Goal: Communication & Community: Answer question/provide support

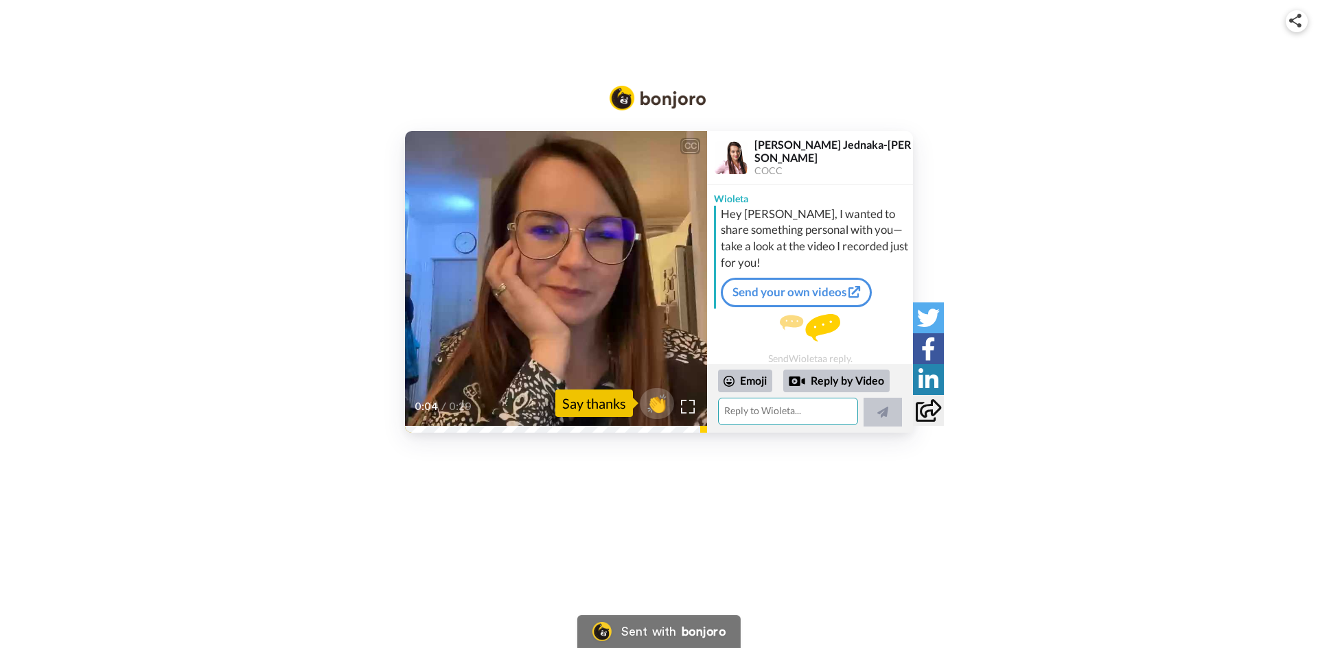
click at [770, 414] on textarea at bounding box center [788, 411] width 140 height 27
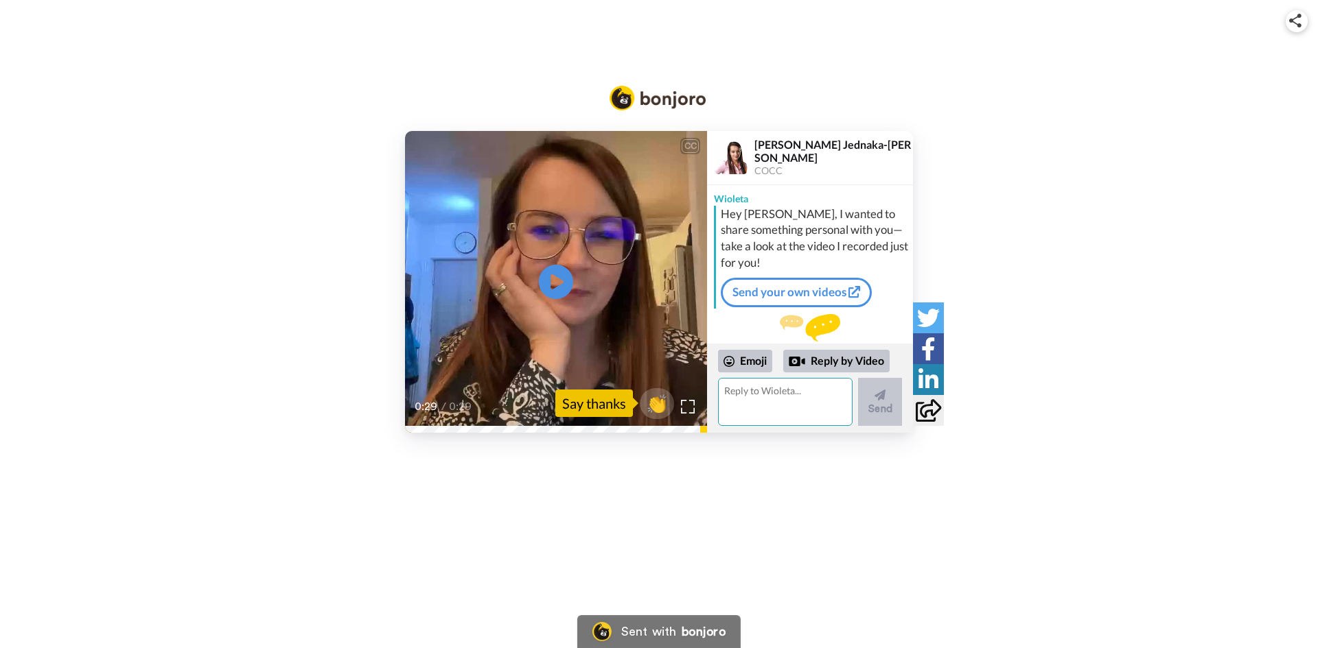
click at [771, 413] on textarea at bounding box center [785, 402] width 135 height 48
type textarea "I loved it! We can try in some customers in tech/low portfolio! What do you thi…"
click at [890, 397] on button "Send" at bounding box center [880, 402] width 44 height 48
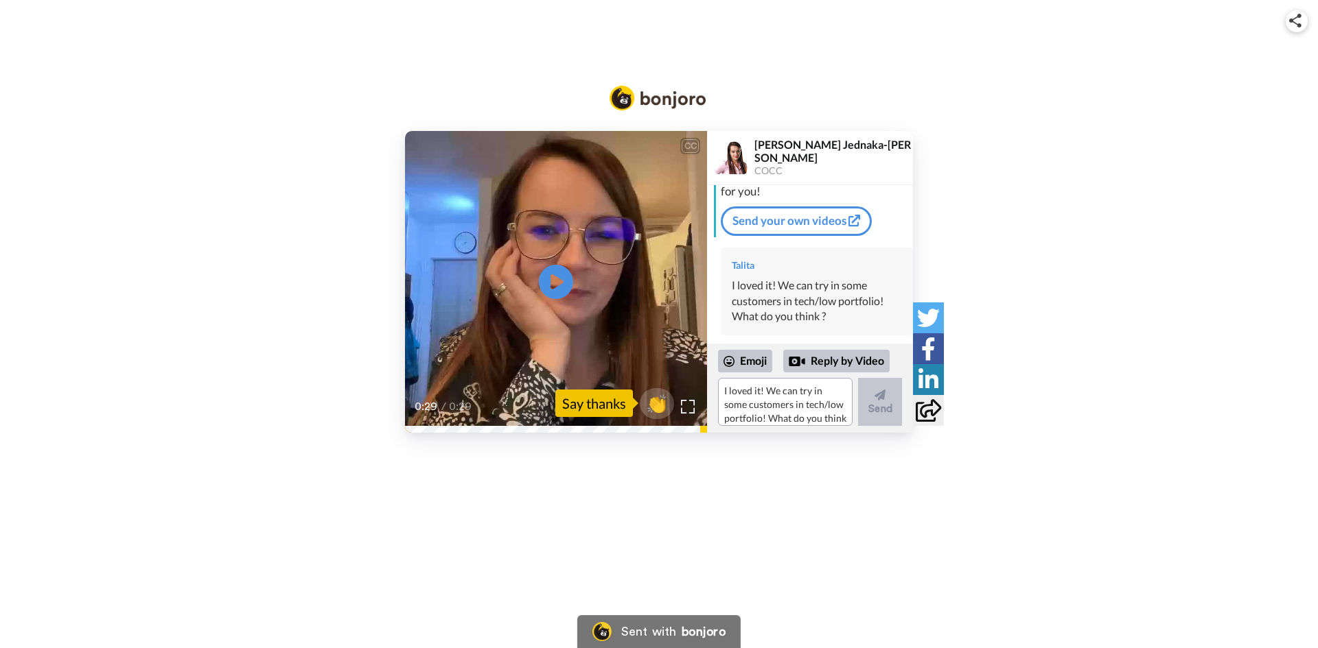
scroll to position [84, 0]
click at [772, 404] on textarea "I loved it! We can try in some customers in tech/low portfolio! What do you thi…" at bounding box center [785, 402] width 135 height 48
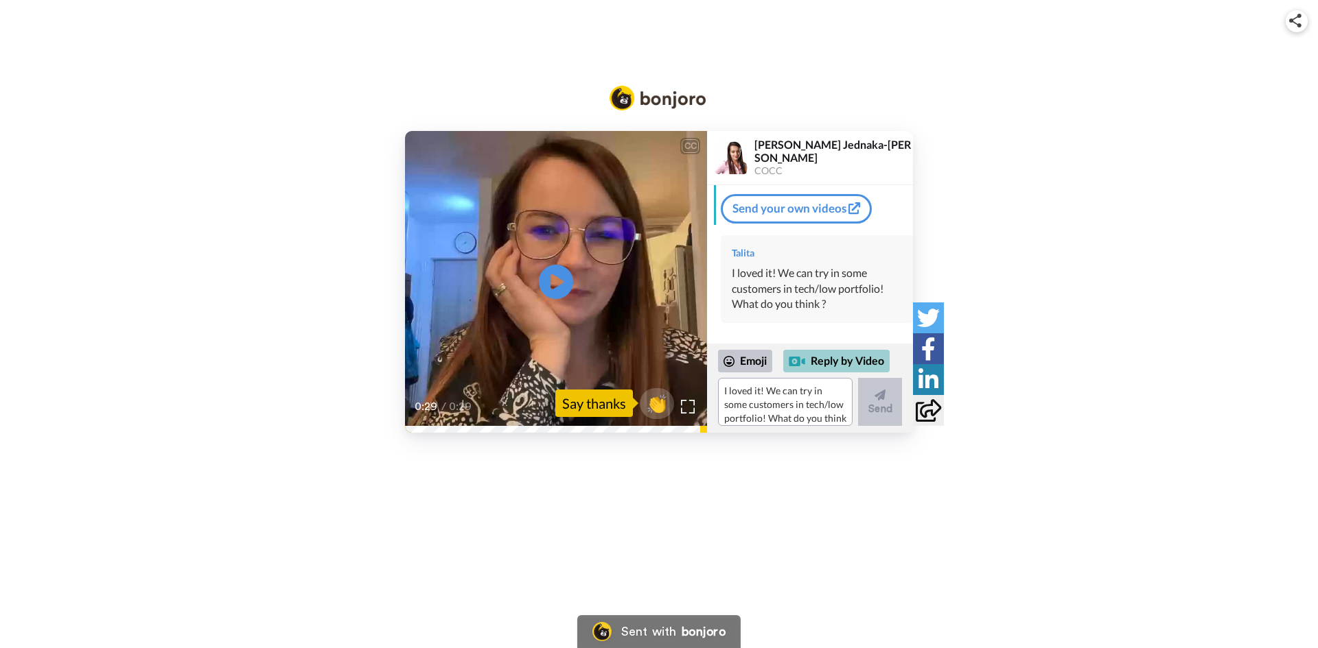
drag, startPoint x: 813, startPoint y: 366, endPoint x: 807, endPoint y: 371, distance: 7.8
click at [806, 376] on div "Emoji Reply by Video I loved it! We can try in some customers in tech/low portf…" at bounding box center [810, 388] width 184 height 77
click at [810, 364] on div "Reply by Video" at bounding box center [836, 361] width 106 height 23
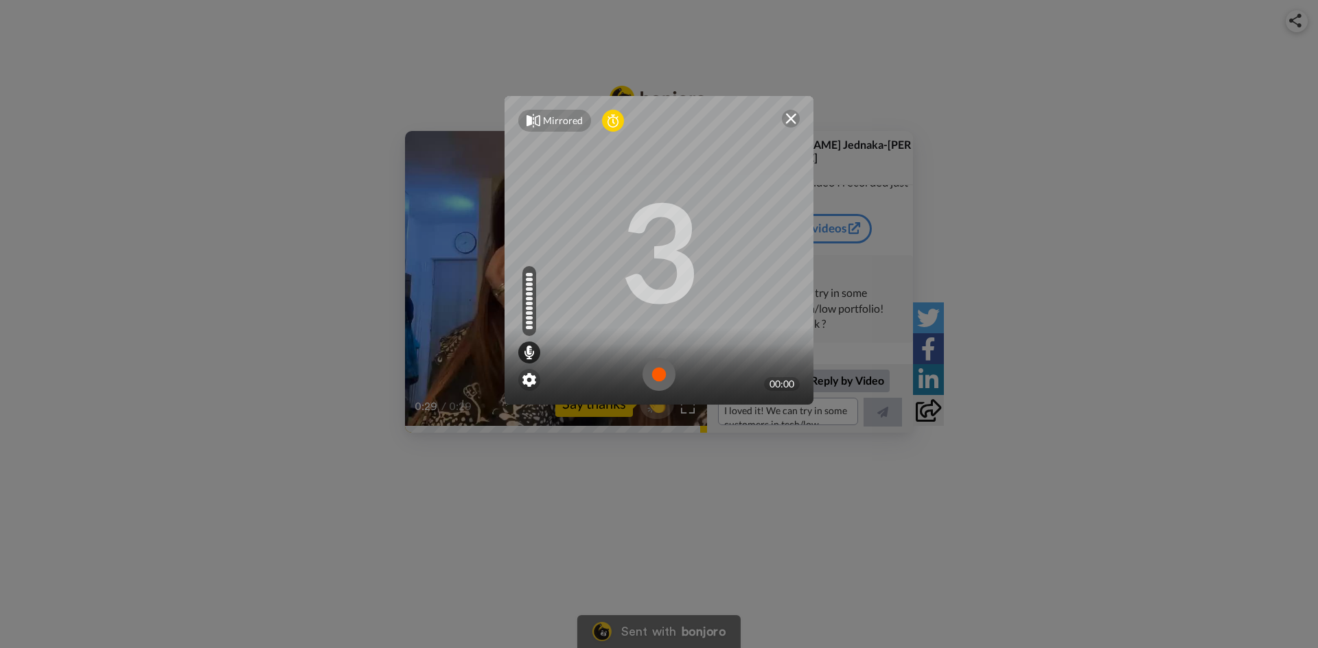
scroll to position [64, 0]
click at [655, 377] on img at bounding box center [658, 374] width 33 height 33
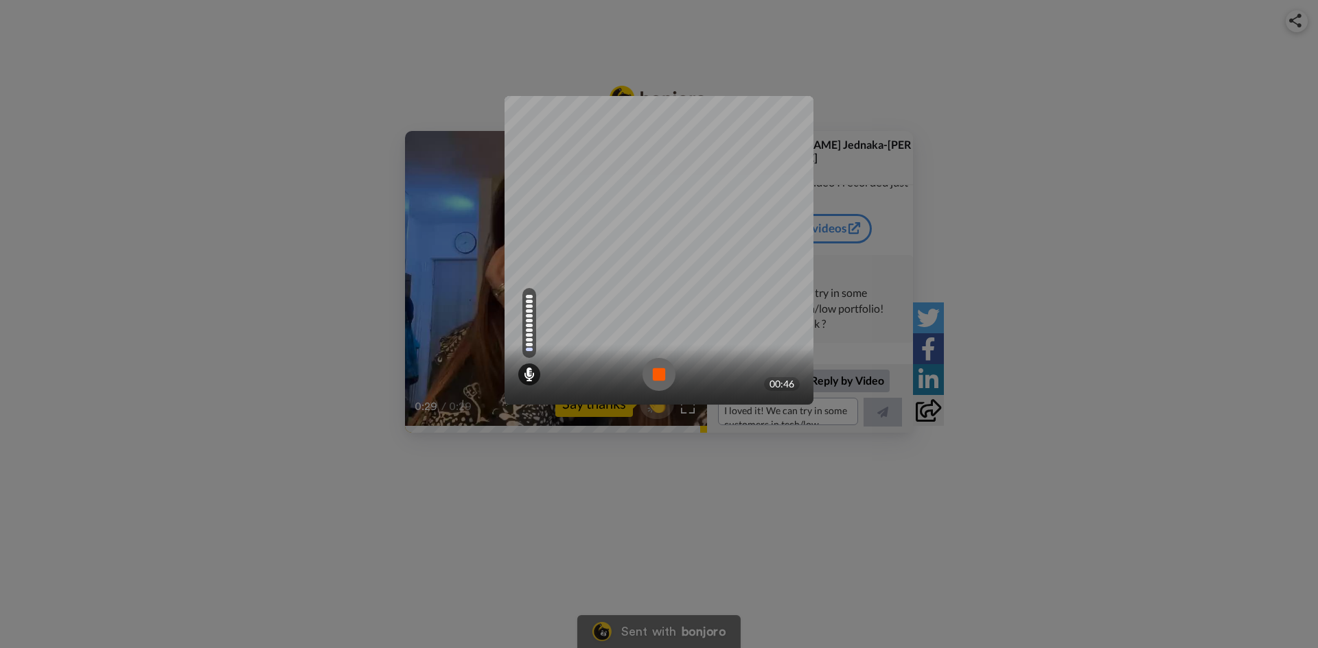
click at [657, 372] on img at bounding box center [658, 374] width 33 height 33
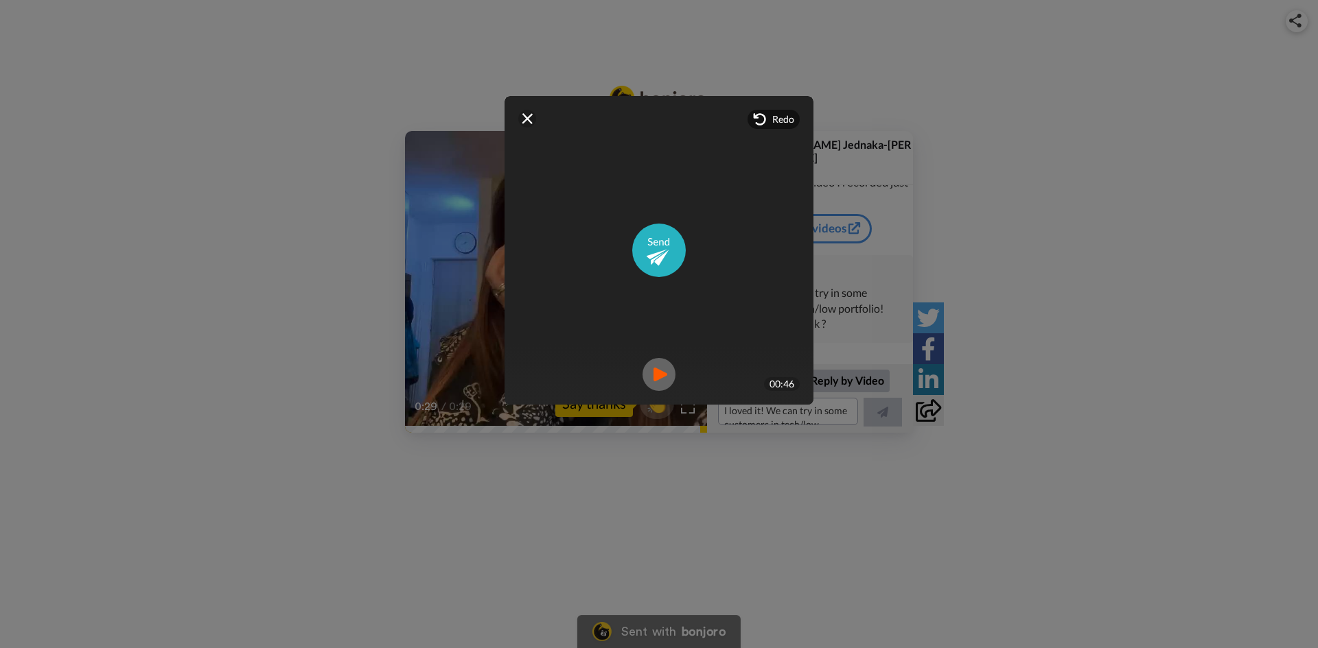
click at [650, 377] on img at bounding box center [658, 374] width 33 height 33
click at [656, 379] on img at bounding box center [658, 374] width 33 height 33
click at [772, 122] on span "Redo" at bounding box center [783, 120] width 22 height 14
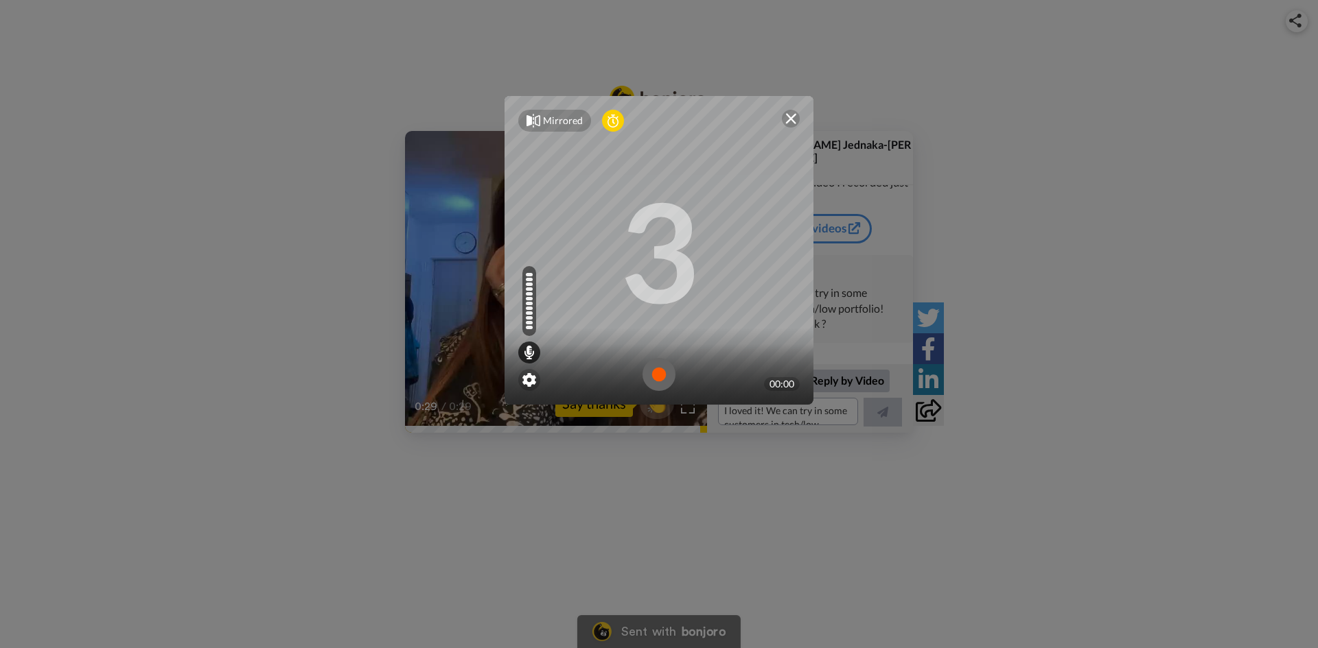
click at [656, 374] on img at bounding box center [658, 374] width 33 height 33
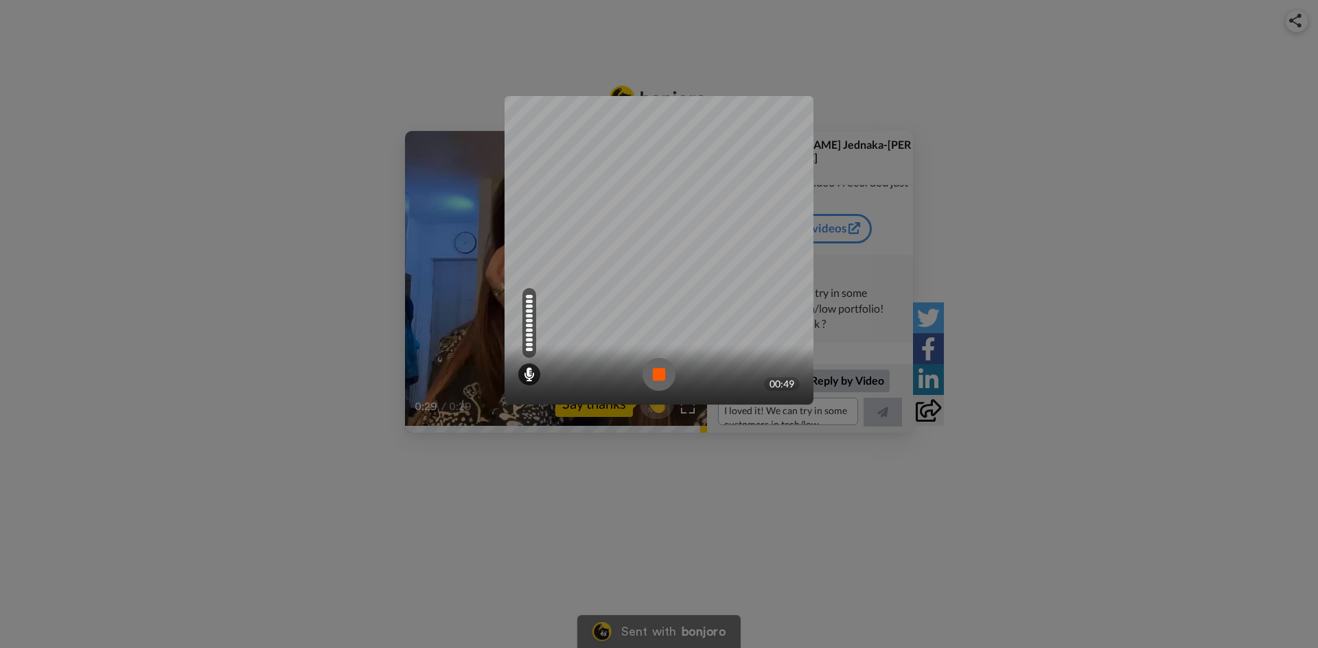
click at [653, 371] on img at bounding box center [658, 374] width 33 height 33
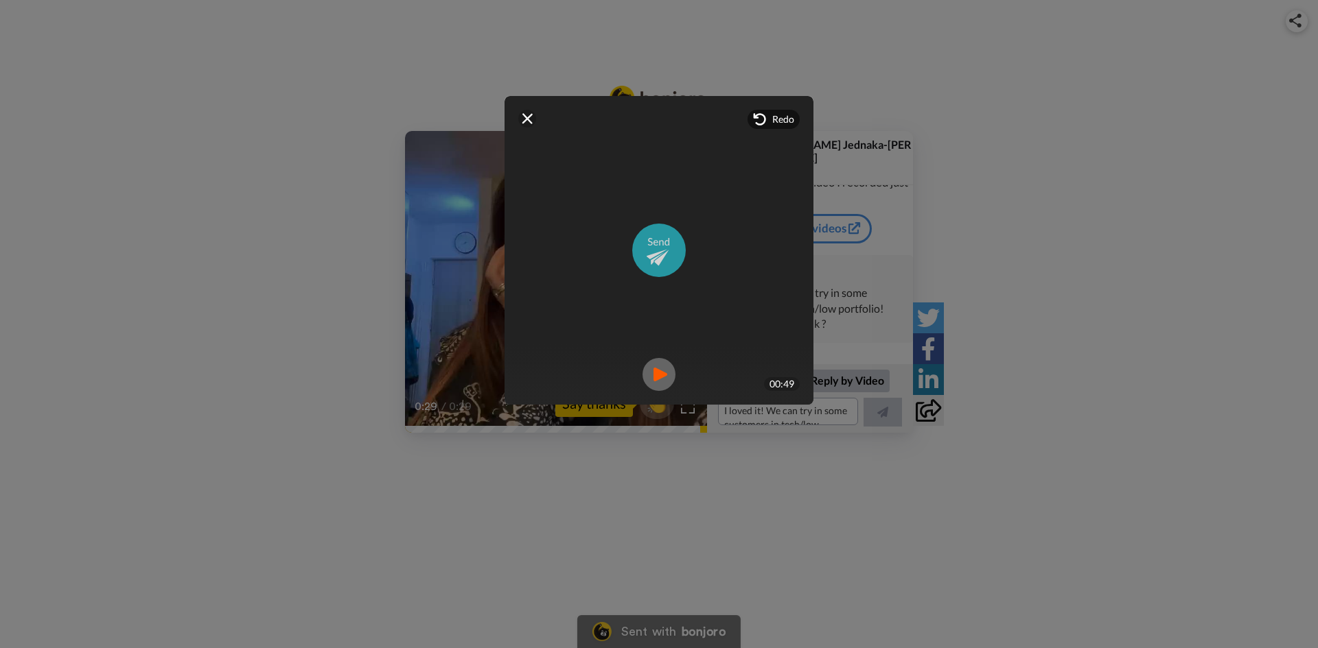
click at [655, 247] on img at bounding box center [659, 251] width 54 height 54
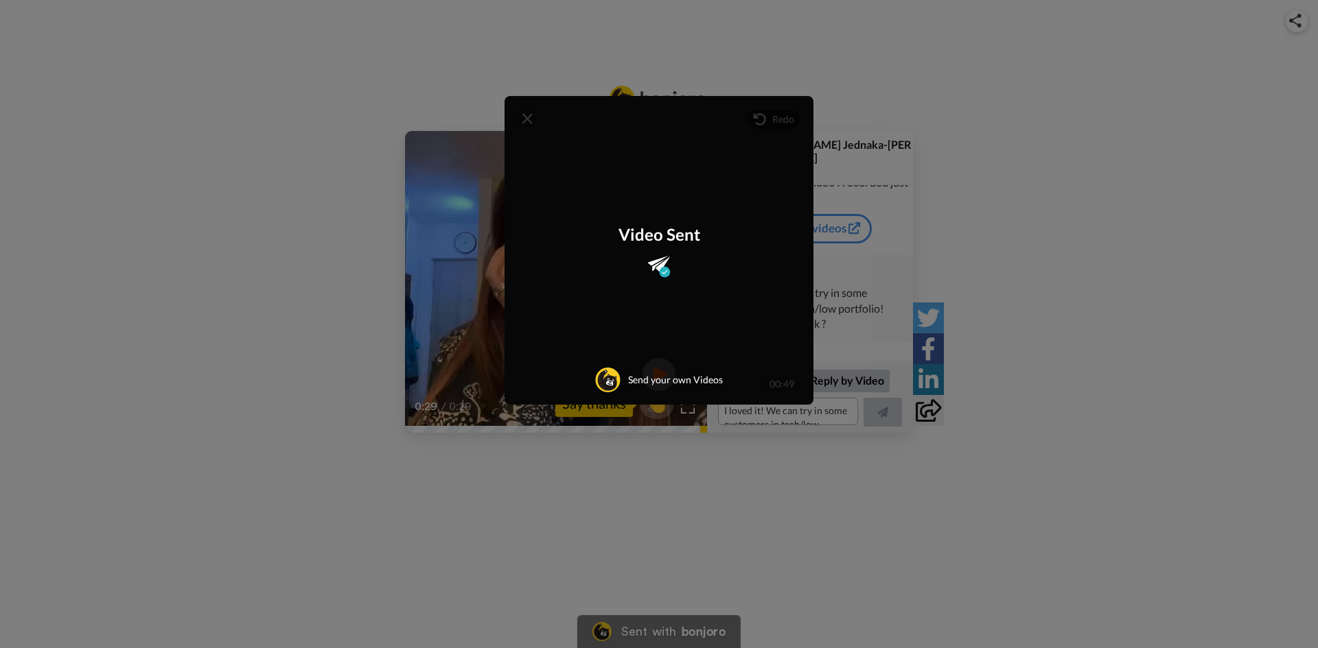
scroll to position [194, 0]
click at [519, 124] on div "Video Sent Send your own Videos" at bounding box center [658, 250] width 309 height 309
click at [813, 506] on div "Mirrored Redo 3 00:49 Video Sent Send your own Videos" at bounding box center [659, 324] width 1318 height 648
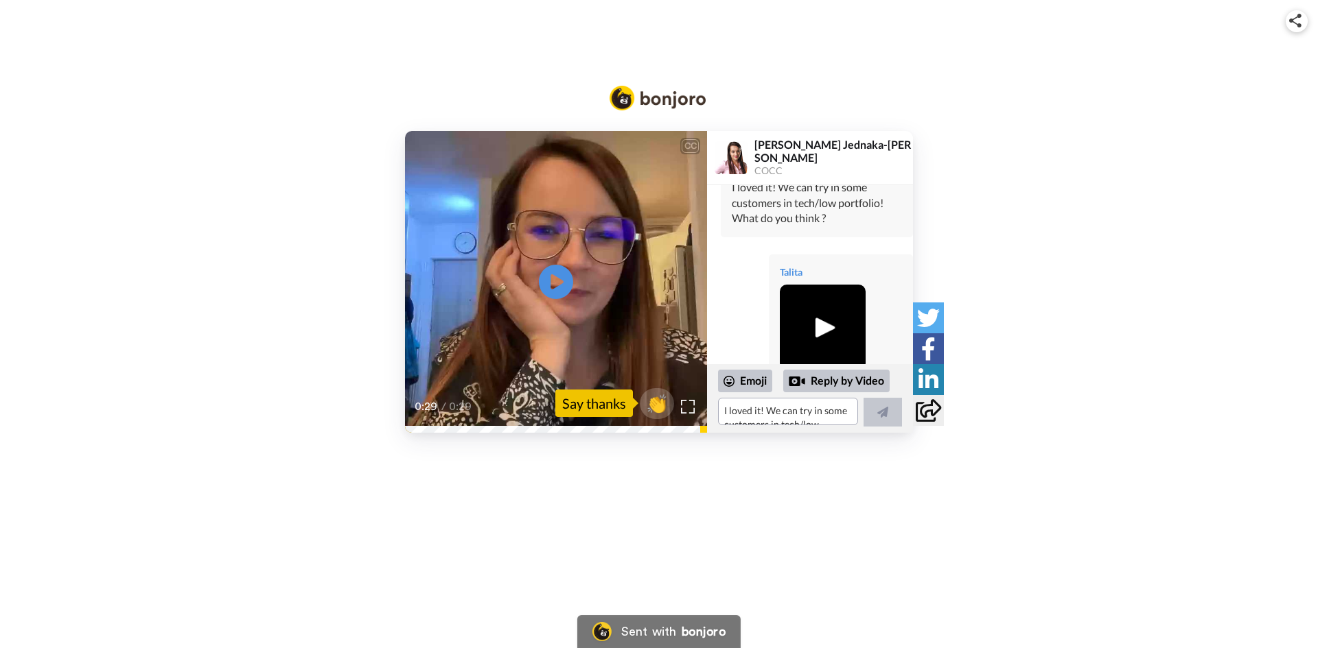
scroll to position [194, 0]
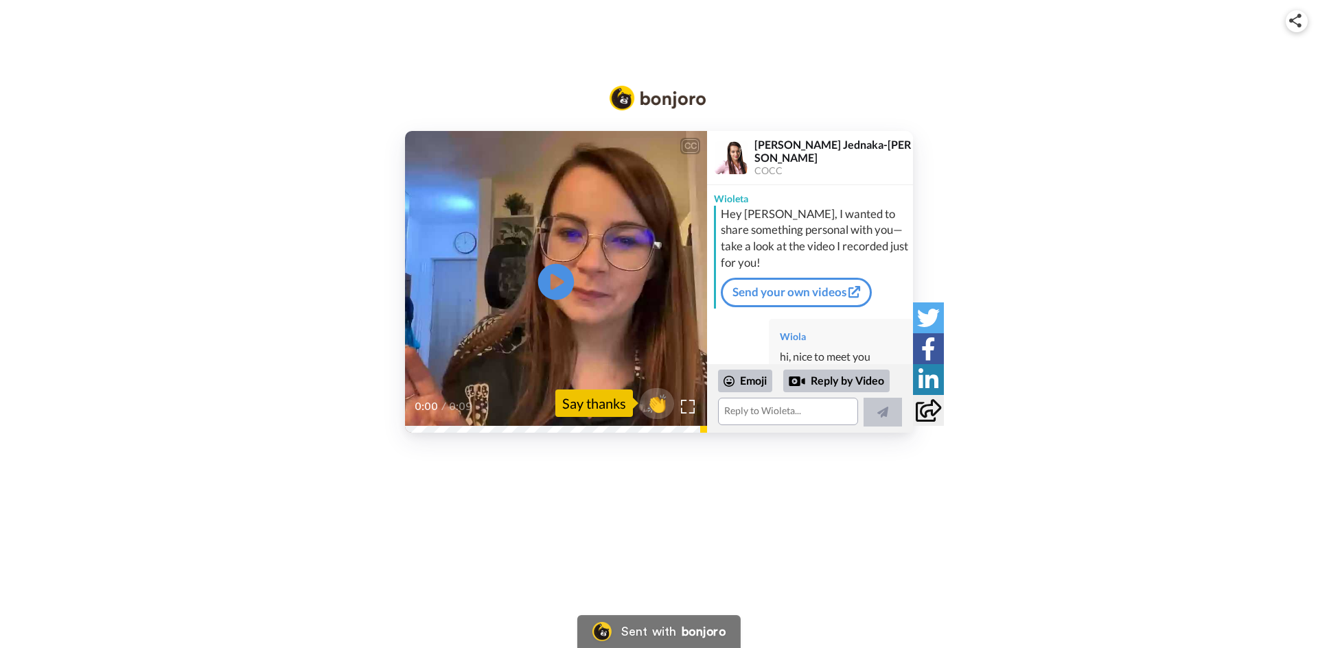
click at [558, 294] on icon at bounding box center [556, 282] width 36 height 36
click at [770, 413] on textarea at bounding box center [788, 411] width 140 height 27
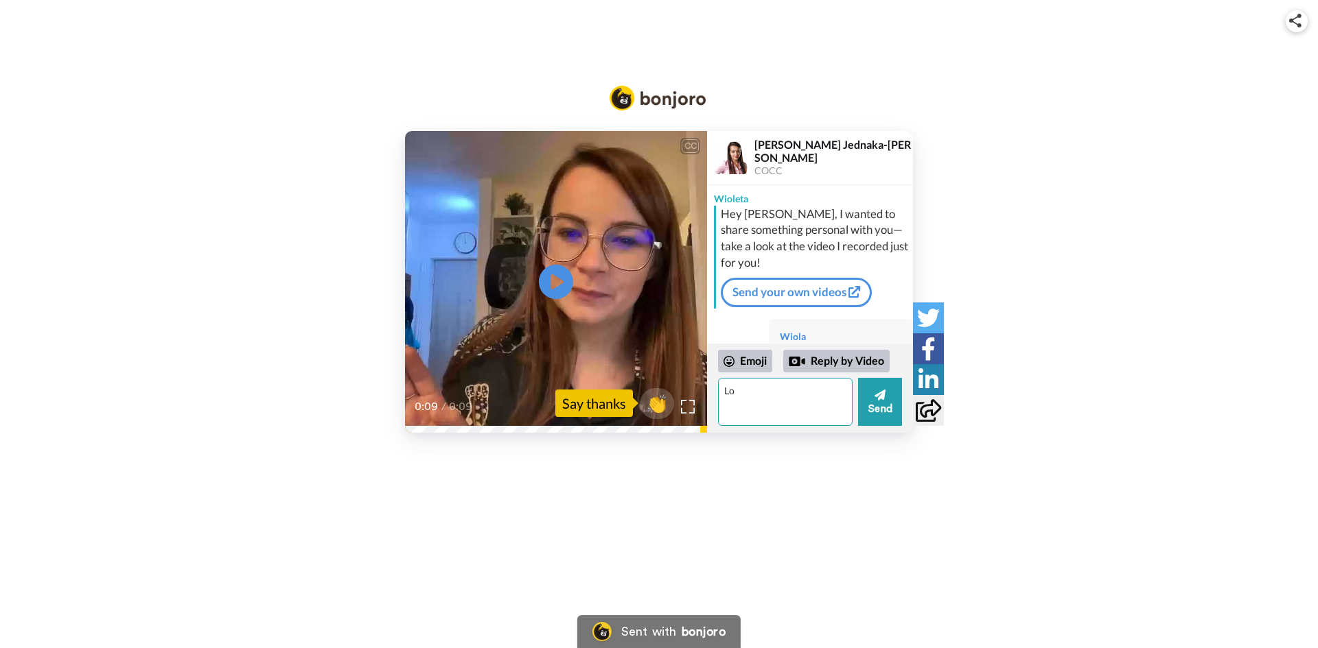
type textarea "L"
click at [754, 362] on div "Emoji" at bounding box center [745, 361] width 54 height 22
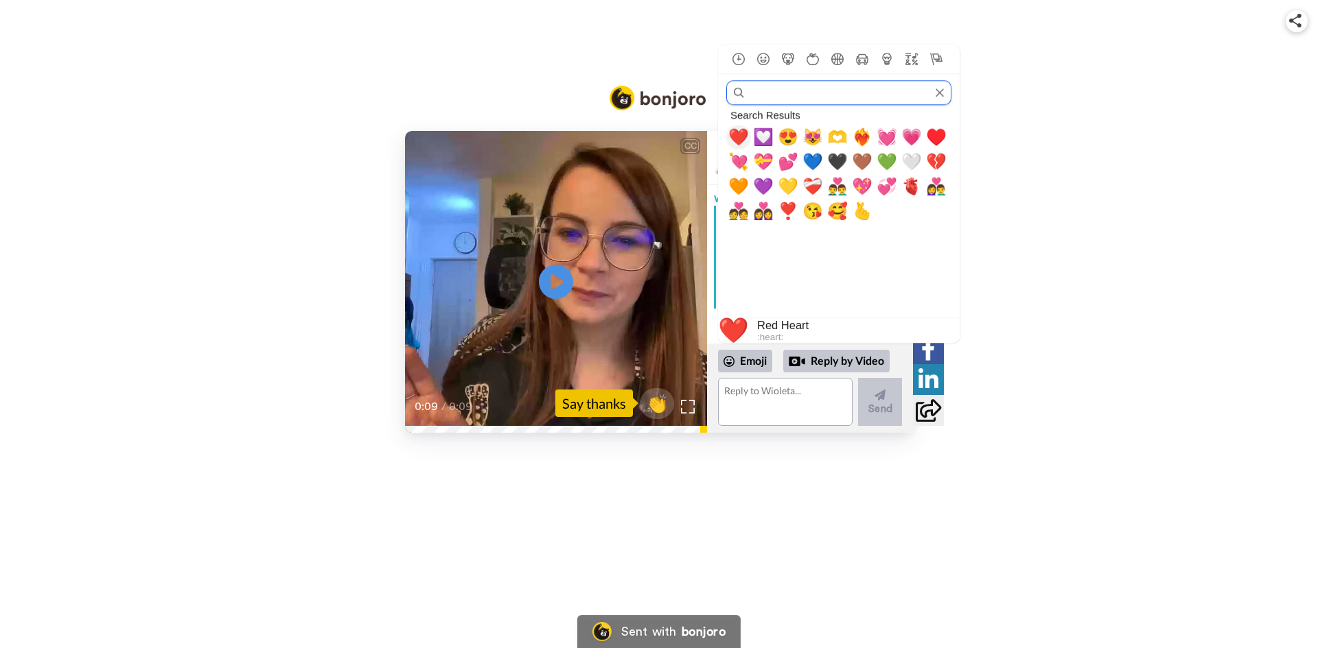
click at [736, 138] on span "❤️" at bounding box center [738, 137] width 21 height 19
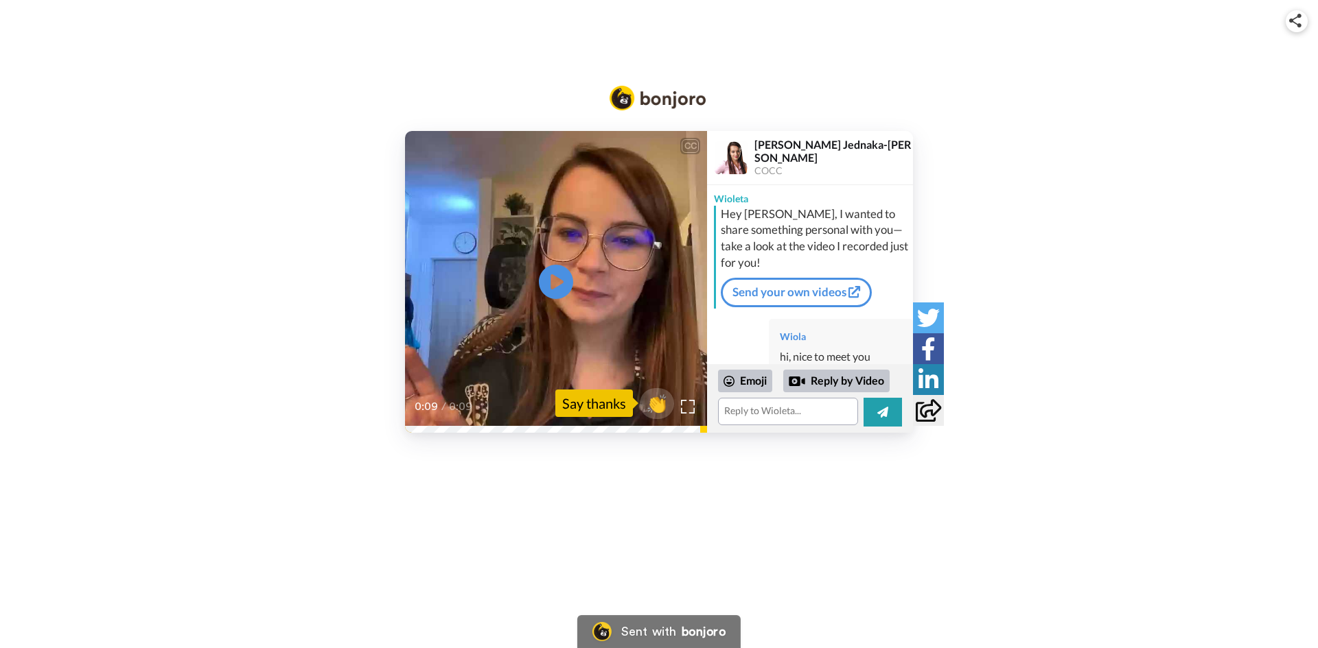
click at [736, 138] on div at bounding box center [731, 158] width 47 height 47
click at [778, 97] on div "CC Play/Pause 0:09 / 0:09 👏 Say thanks [PERSON_NAME] Jednaka-[PERSON_NAME] COCC…" at bounding box center [659, 249] width 1318 height 368
click at [876, 414] on button at bounding box center [882, 412] width 38 height 29
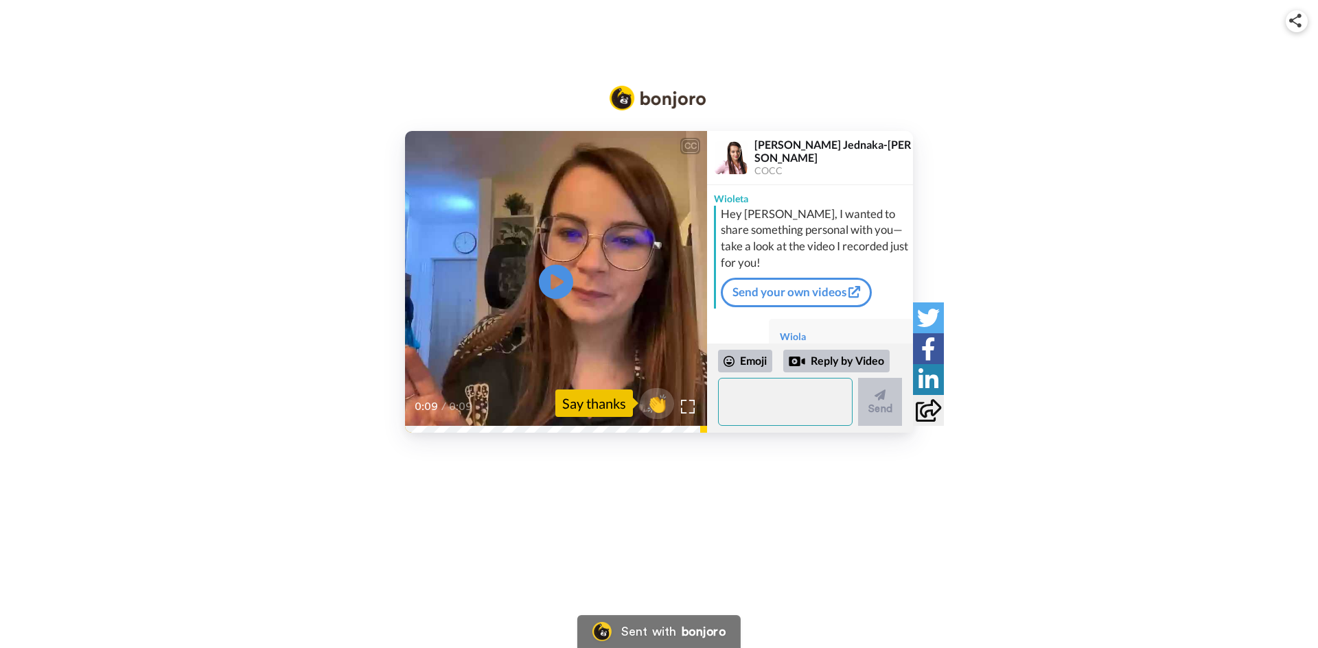
scroll to position [69, 0]
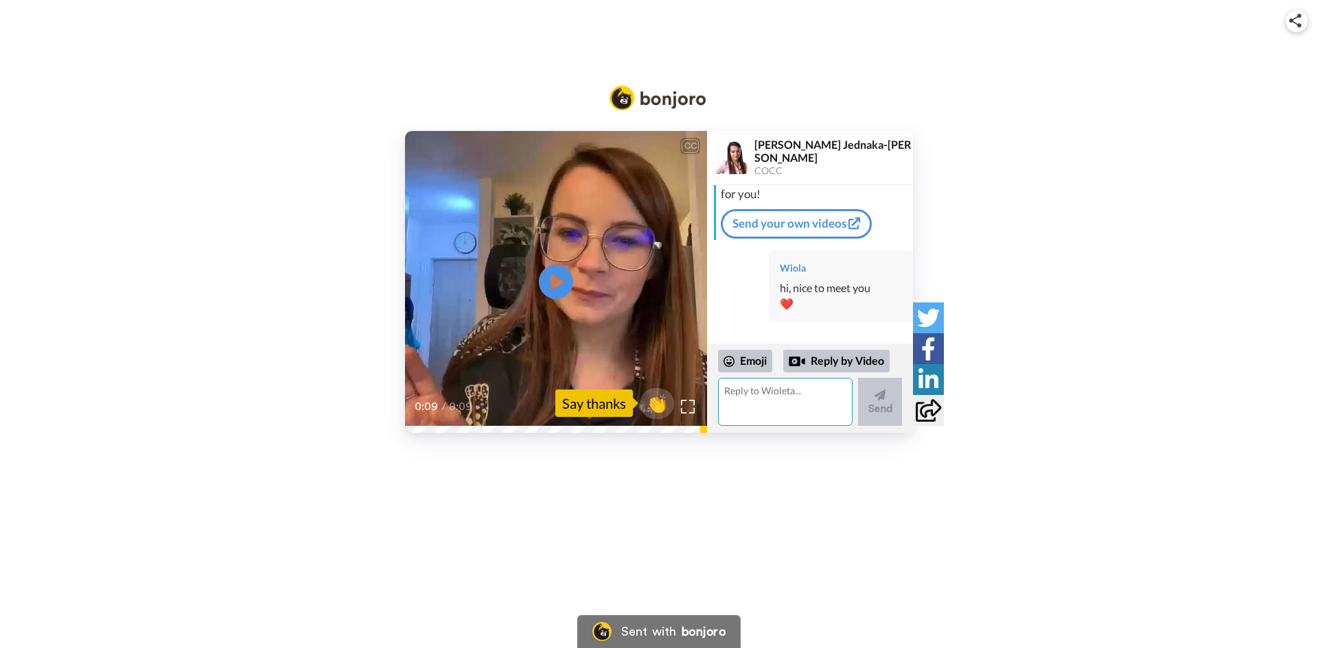
click at [782, 407] on textarea at bounding box center [785, 402] width 135 height 48
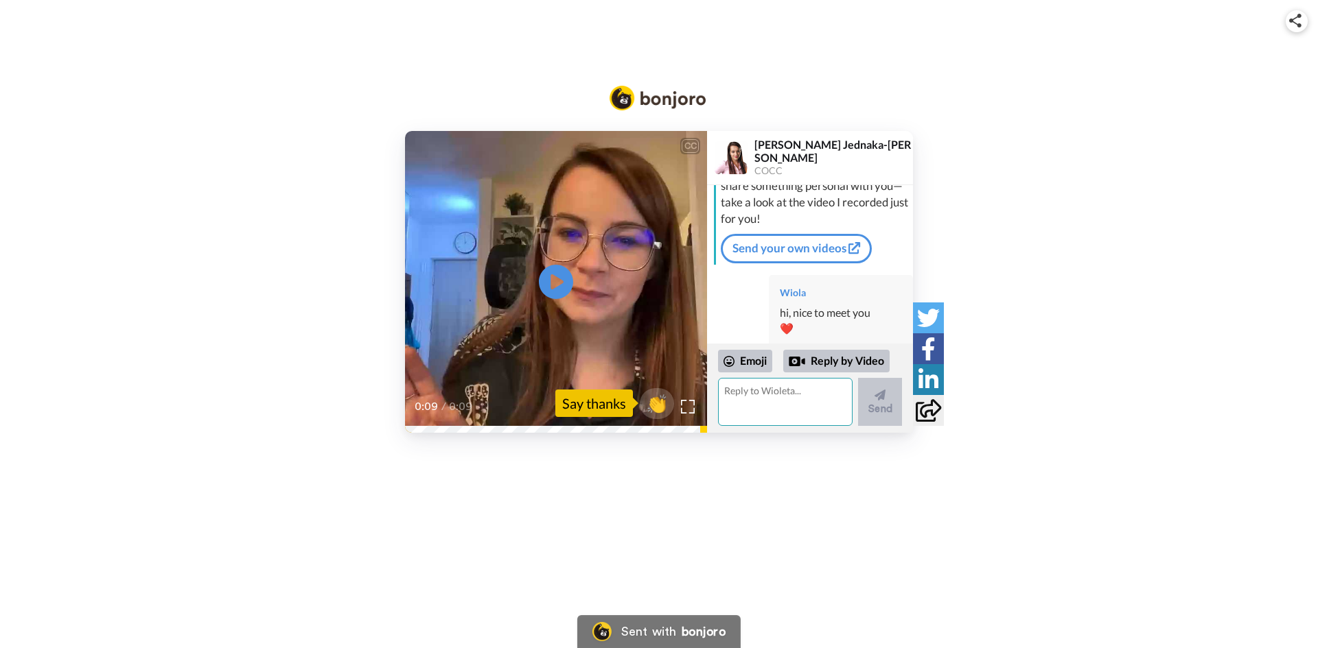
scroll to position [68, 0]
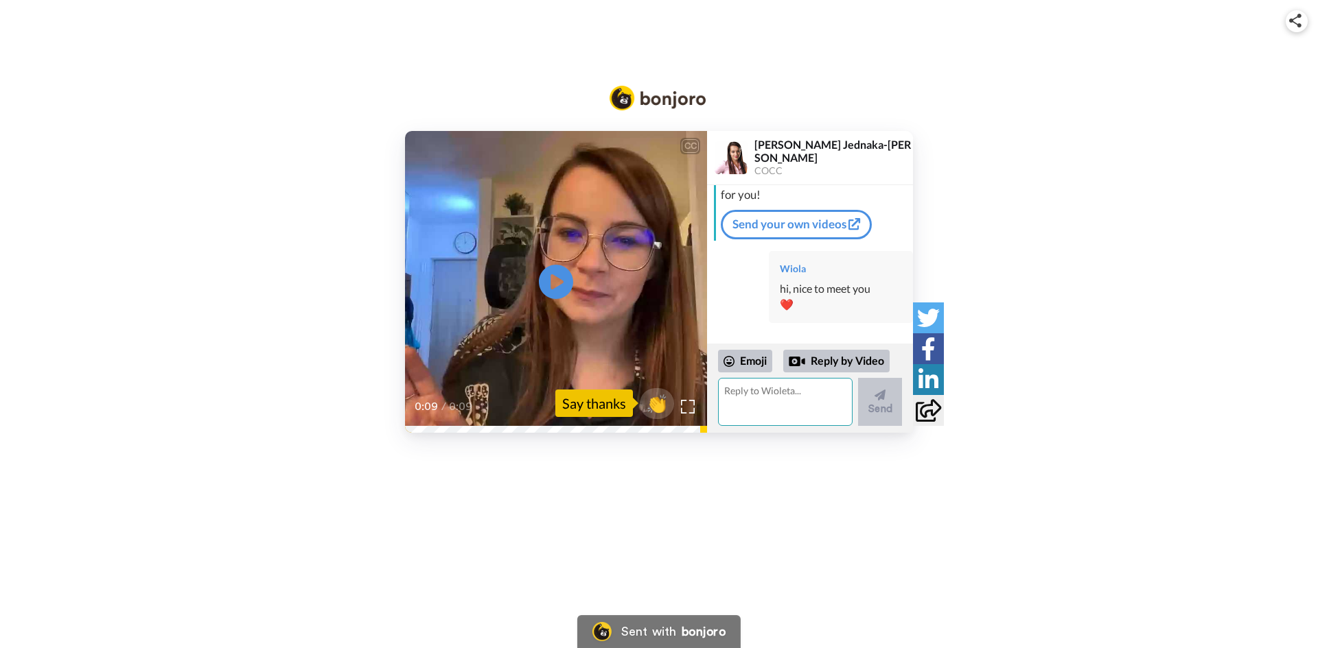
click at [760, 403] on textarea at bounding box center [785, 402] width 135 height 48
type textarea "L"
type textarea "Testing how to interact here hehe"
click at [858, 407] on button "Send" at bounding box center [880, 402] width 44 height 48
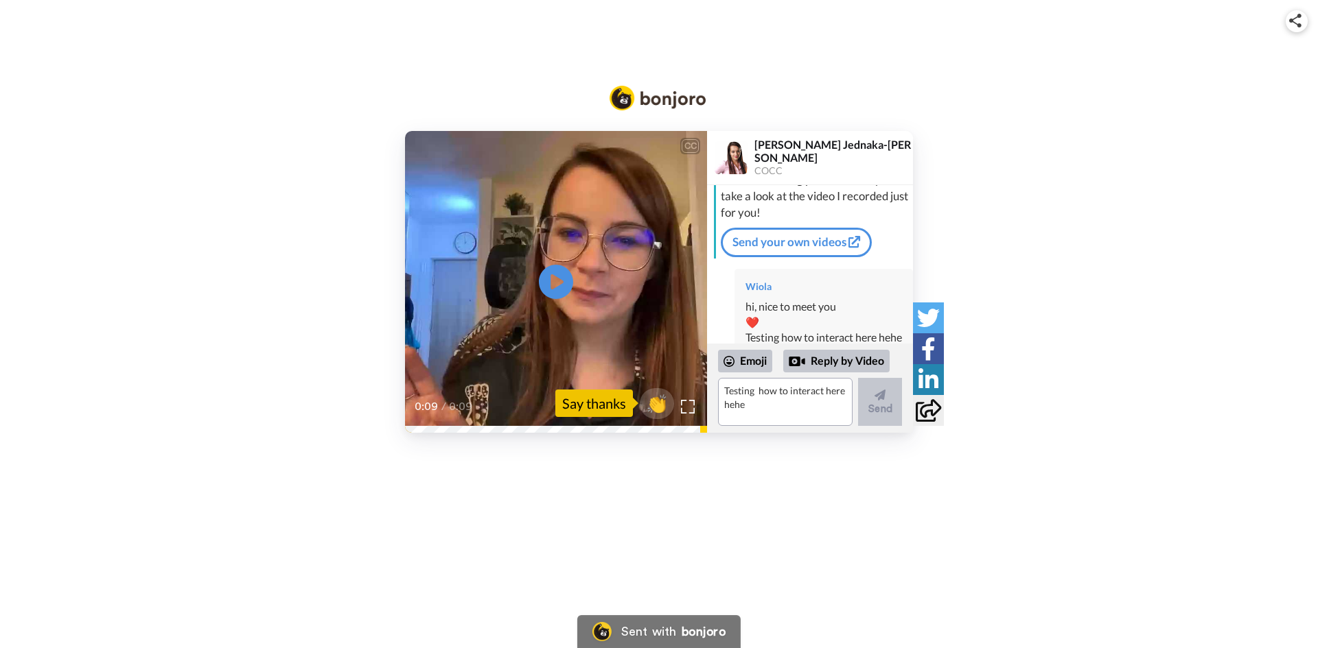
scroll to position [100, 0]
